Goal: Task Accomplishment & Management: Complete application form

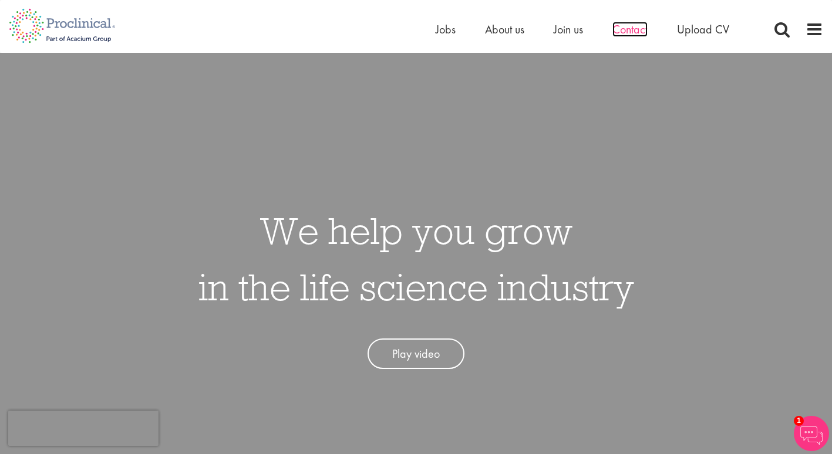
click at [614, 32] on span "Contact" at bounding box center [629, 29] width 35 height 15
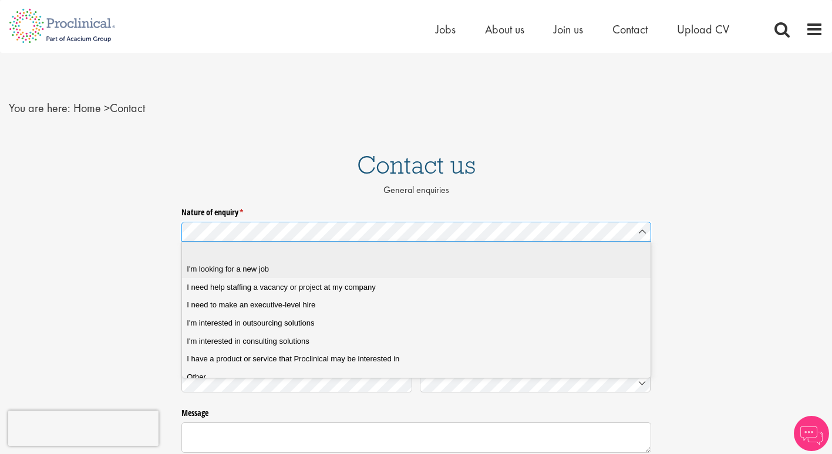
click at [342, 270] on div "I'm looking for a new job" at bounding box center [420, 269] width 467 height 11
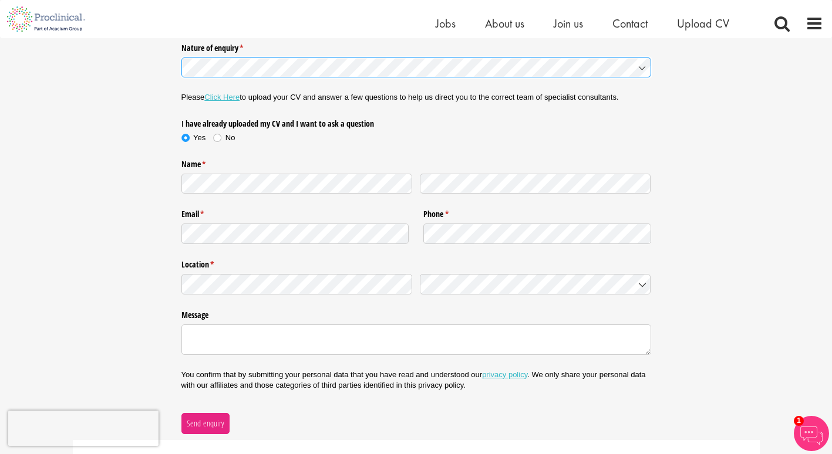
scroll to position [117, 0]
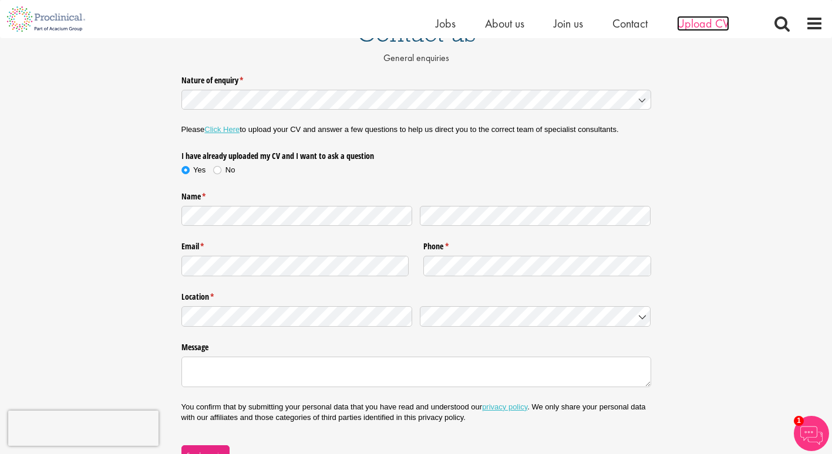
click at [718, 25] on span "Upload CV" at bounding box center [703, 23] width 52 height 15
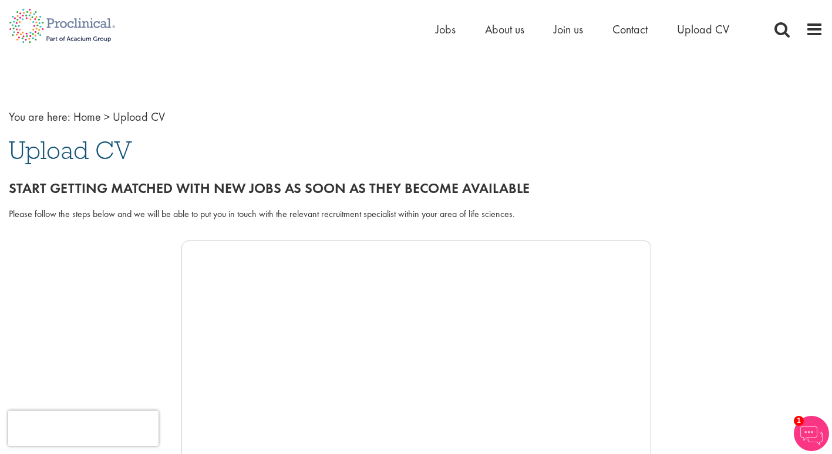
click at [802, 203] on div "Please follow the steps below and we will be able to put you in touch with the …" at bounding box center [416, 221] width 832 height 39
click at [727, 32] on span "Upload CV" at bounding box center [703, 29] width 52 height 15
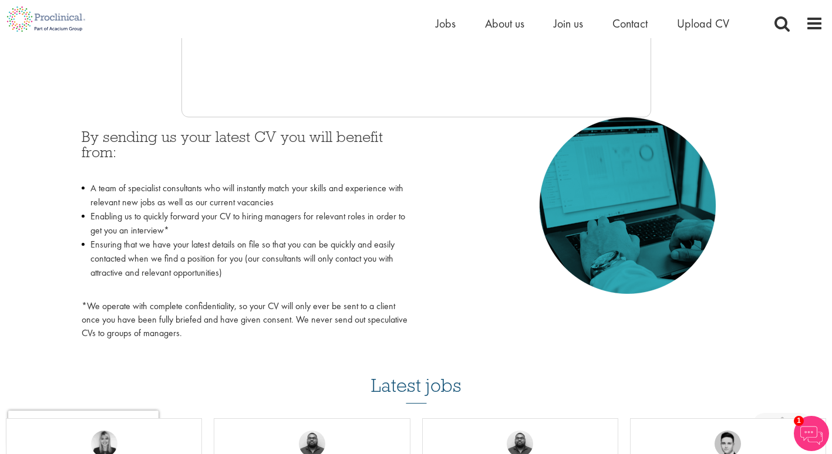
scroll to position [483, 0]
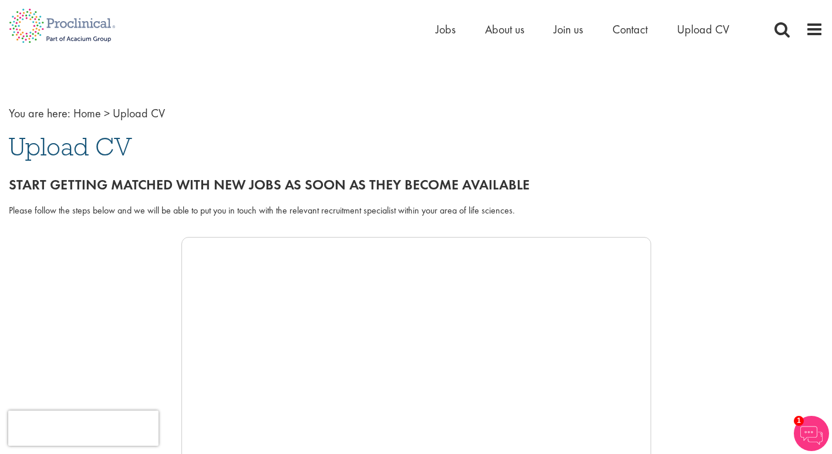
scroll to position [0, 0]
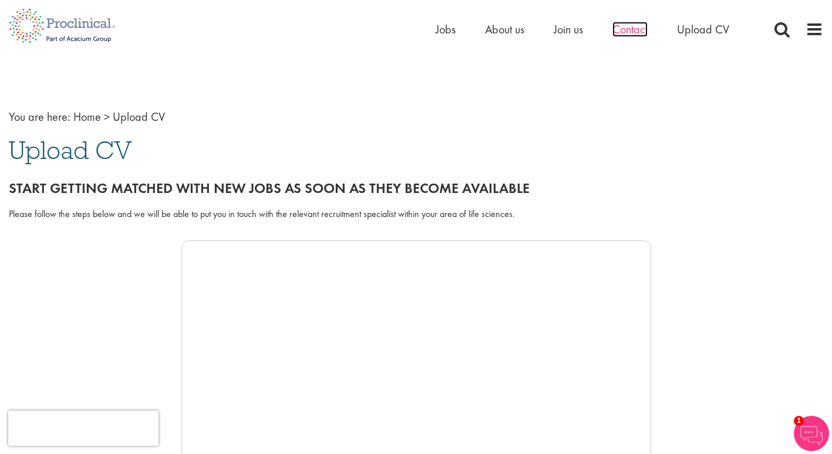
click at [634, 33] on span "Contact" at bounding box center [629, 29] width 35 height 15
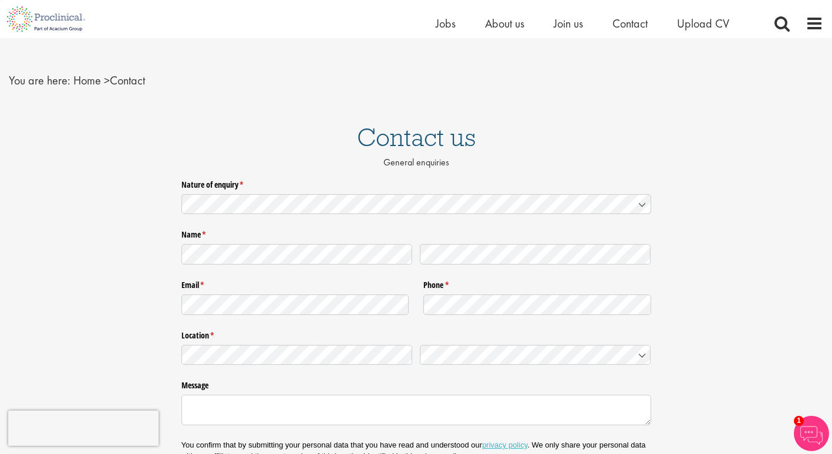
scroll to position [12, 0]
click at [805, 100] on div "You are here: Home > Contact" at bounding box center [416, 69] width 832 height 87
click at [719, 21] on span "Upload CV" at bounding box center [703, 23] width 52 height 15
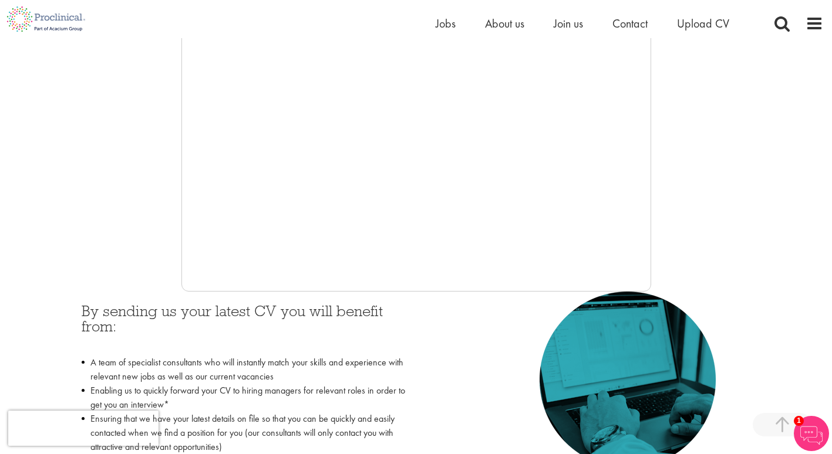
scroll to position [242, 0]
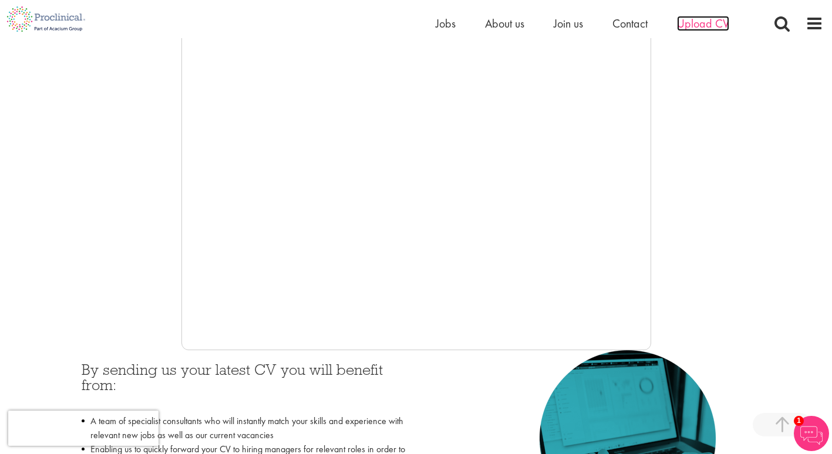
click at [693, 24] on span "Upload CV" at bounding box center [703, 23] width 52 height 15
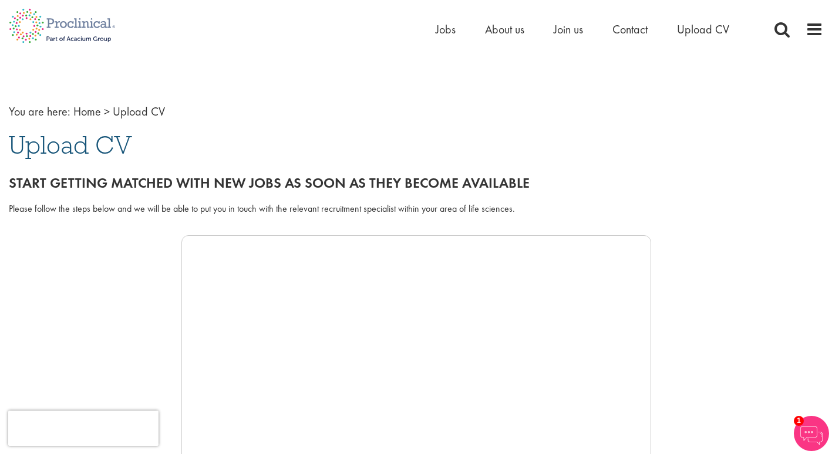
scroll to position [4, 0]
